Goal: Communication & Community: Answer question/provide support

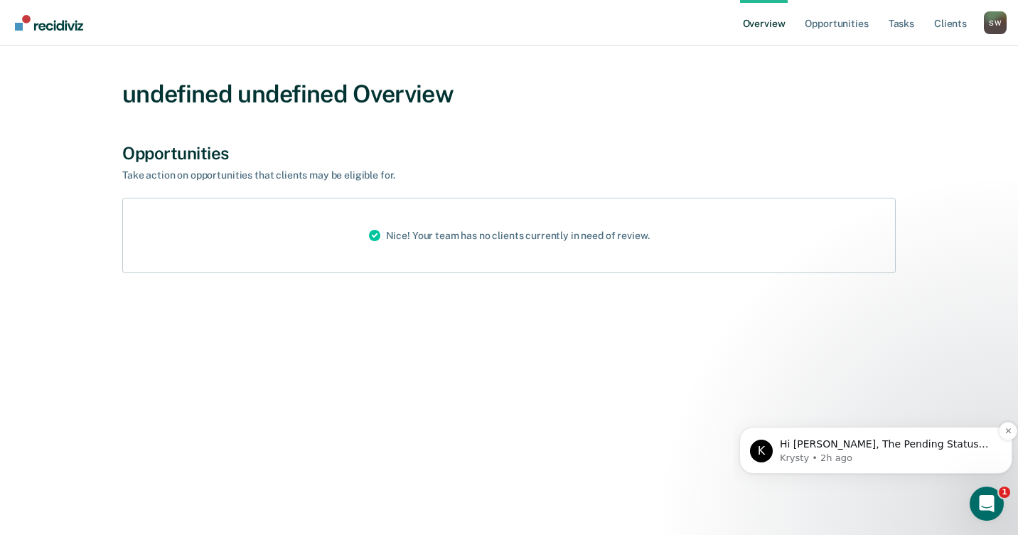
click at [871, 451] on p "Krysty • 2h ago" at bounding box center [887, 457] width 215 height 13
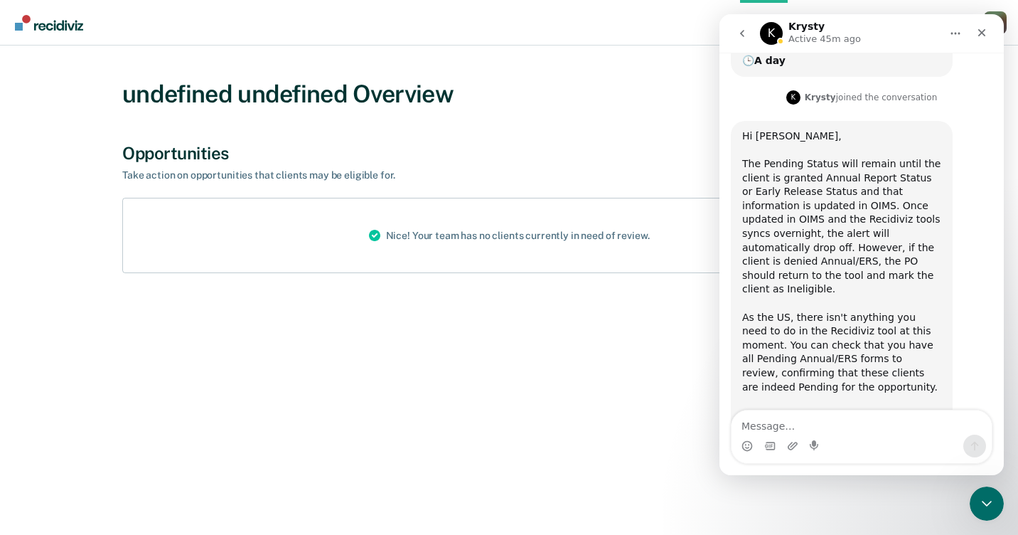
scroll to position [289, 0]
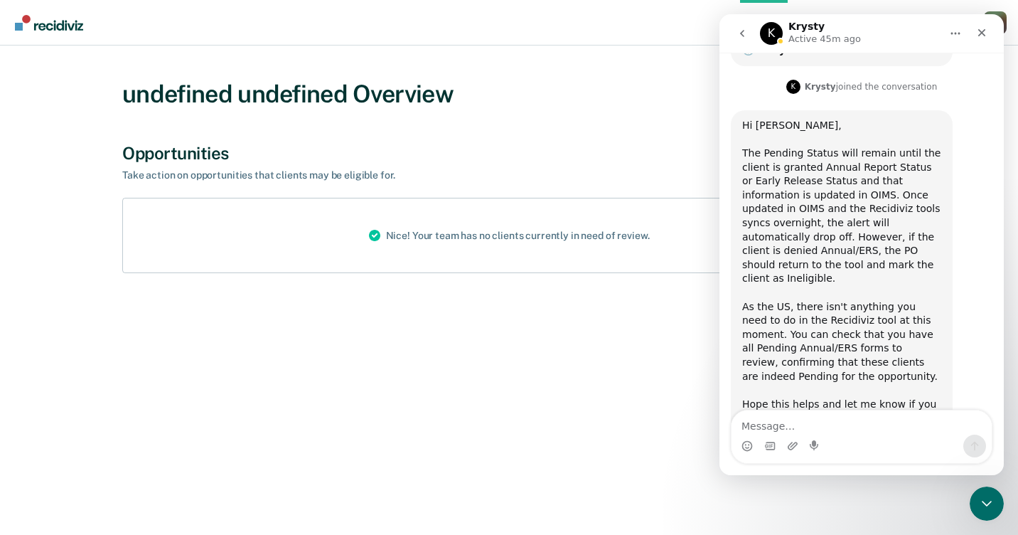
click at [784, 424] on textarea "Message…" at bounding box center [862, 422] width 260 height 24
type textarea "t"
type textarea "Thank you"
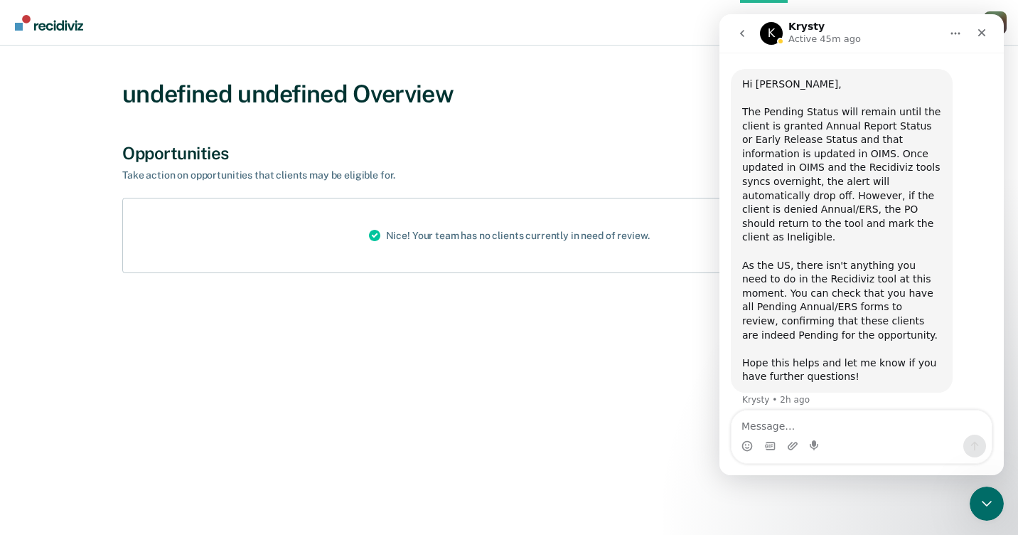
scroll to position [331, 0]
click at [658, 405] on div "undefined undefined Overview Opportunities Take action on opportunities that cl…" at bounding box center [509, 276] width 984 height 427
click at [980, 31] on icon "Close" at bounding box center [982, 33] width 8 height 8
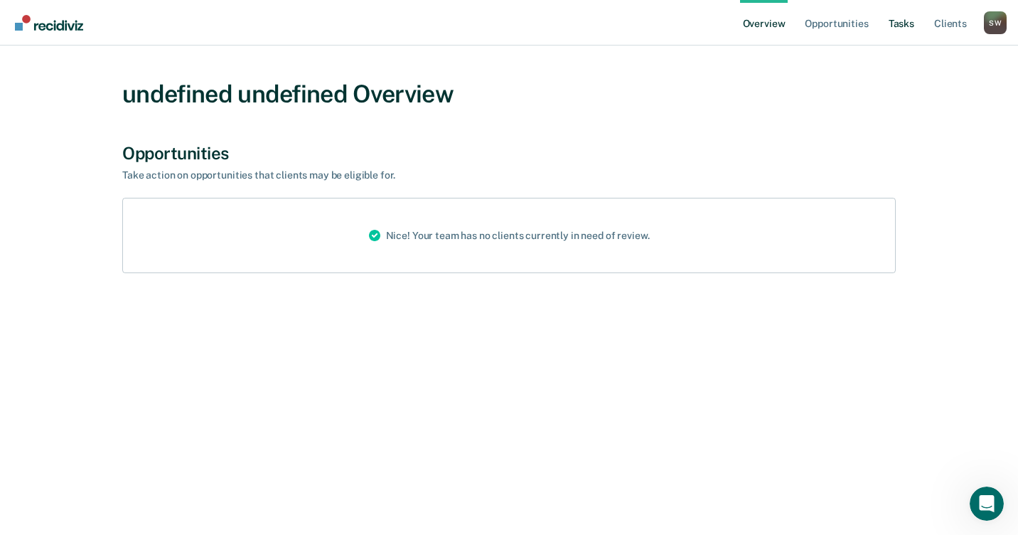
click at [906, 23] on link "Tasks" at bounding box center [901, 23] width 31 height 46
